Goal: Understand process/instructions: Learn about a topic

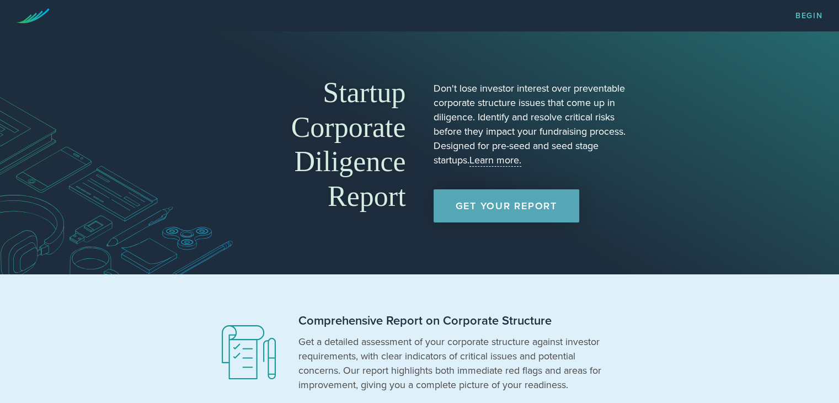
scroll to position [276, 0]
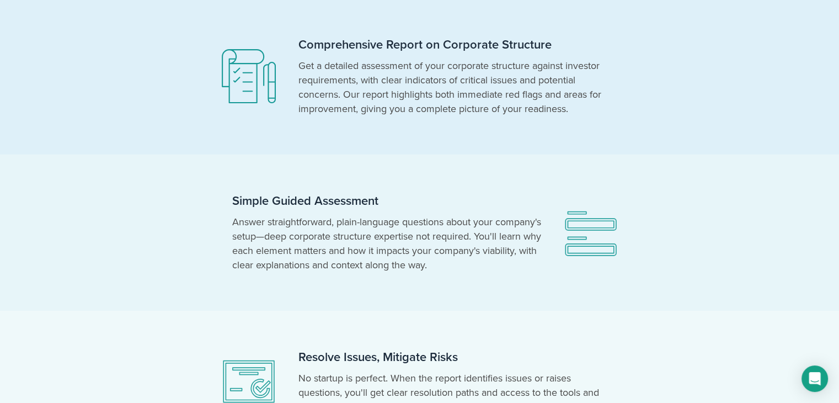
click at [473, 233] on p "Answer straightforward, plain-language questions about your company's setup—dee…" at bounding box center [386, 243] width 309 height 57
click at [249, 100] on icon at bounding box center [249, 76] width 66 height 66
click at [767, 94] on section "Comprehensive Report on Corporate Structure Get a detailed assessment of your c…" at bounding box center [419, 76] width 839 height 156
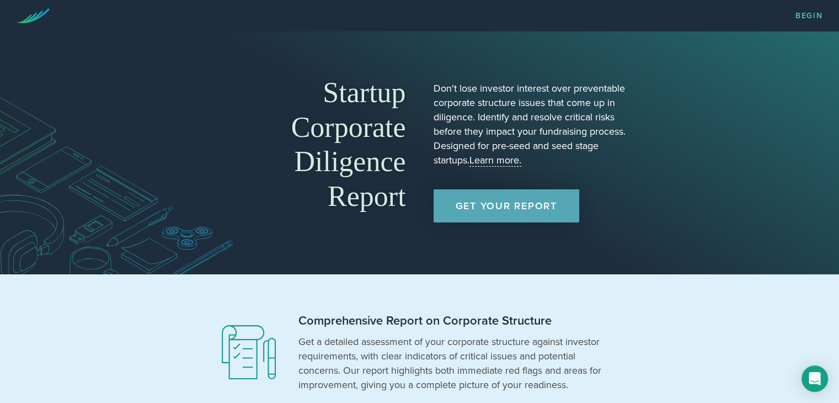
click at [783, 279] on section "Comprehensive Report on Corporate Structure Get a detailed assessment of your c…" at bounding box center [419, 352] width 839 height 156
click at [269, 347] on icon at bounding box center [249, 352] width 66 height 66
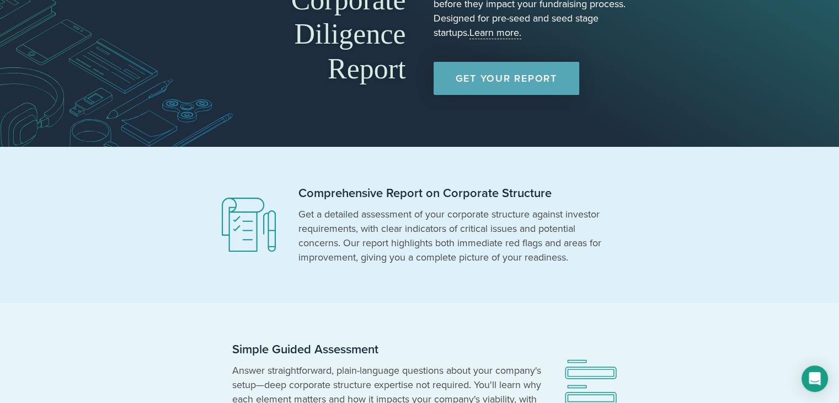
scroll to position [137, 0]
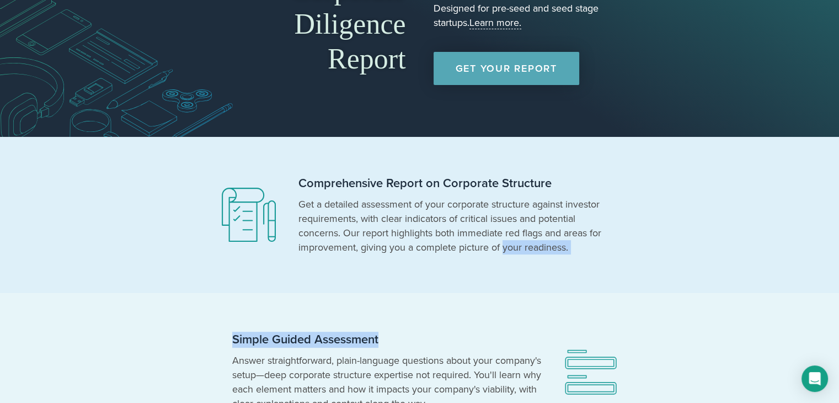
drag, startPoint x: 501, startPoint y: 285, endPoint x: 521, endPoint y: 330, distance: 49.9
copy body "your readiness. Simple Guided Assessment"
click at [521, 330] on div "Simple Guided Assessment Answer straightforward, plain-language questions about…" at bounding box center [386, 371] width 331 height 90
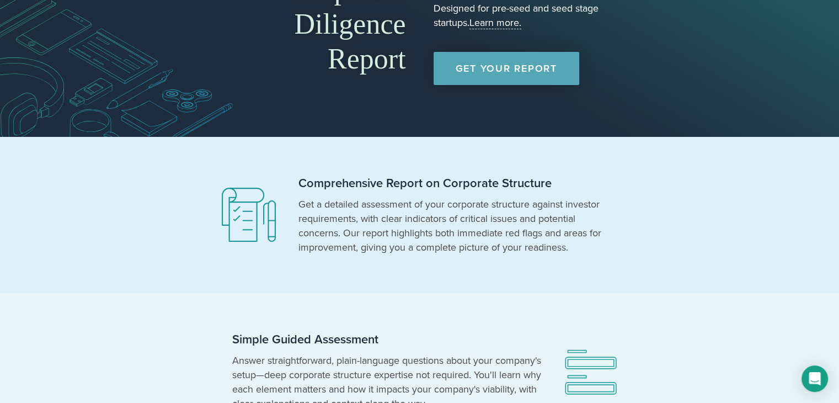
click at [822, 99] on section "Startup Corporate Diligence Report Don't lose investor interest over preventabl…" at bounding box center [419, 15] width 839 height 243
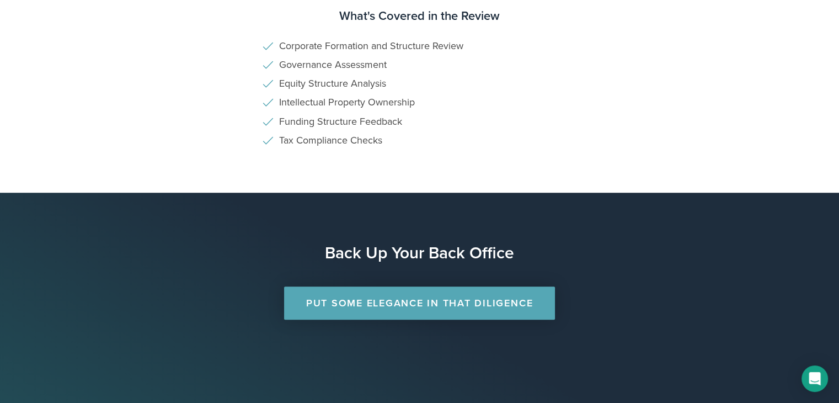
scroll to position [776, 0]
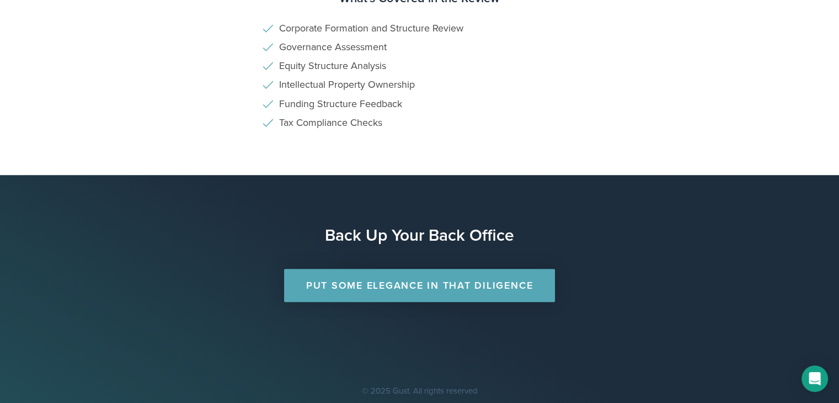
click at [405, 151] on section "What's Covered in the Review Corporate Formation and Structure Review Governanc…" at bounding box center [419, 63] width 839 height 223
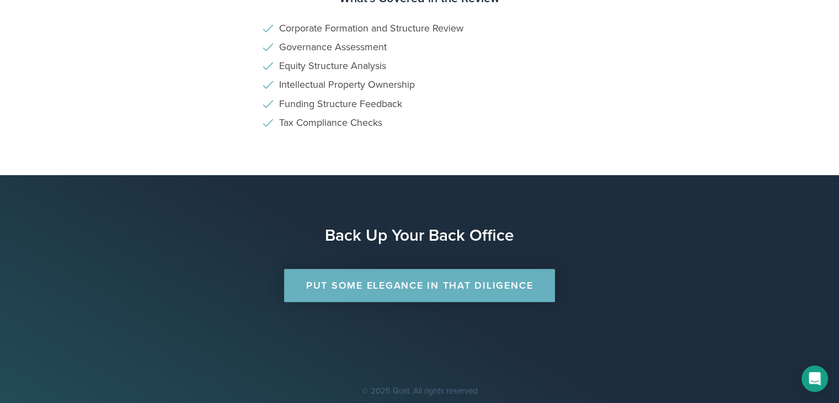
click at [501, 279] on link "Put Some Elegance in that Diligence" at bounding box center [419, 285] width 271 height 33
